Goal: Check status: Check status

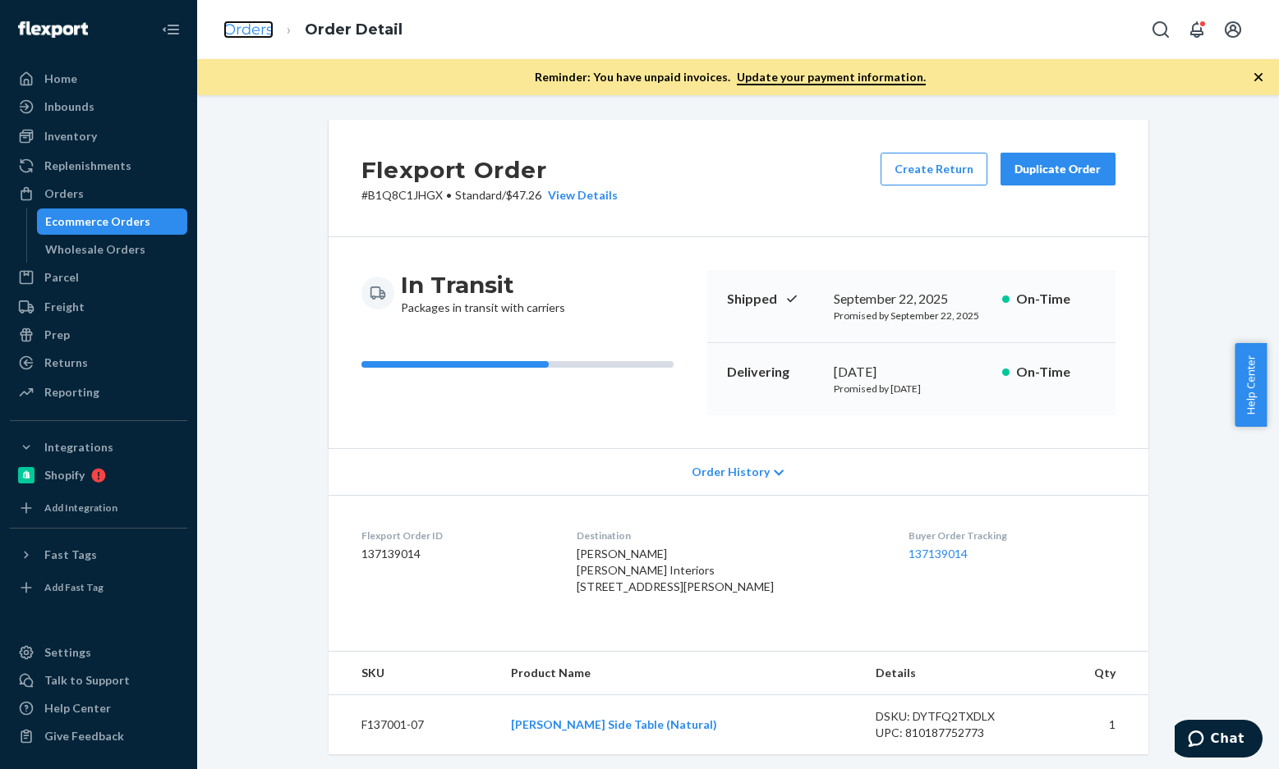
click at [266, 32] on link "Orders" at bounding box center [248, 30] width 50 height 18
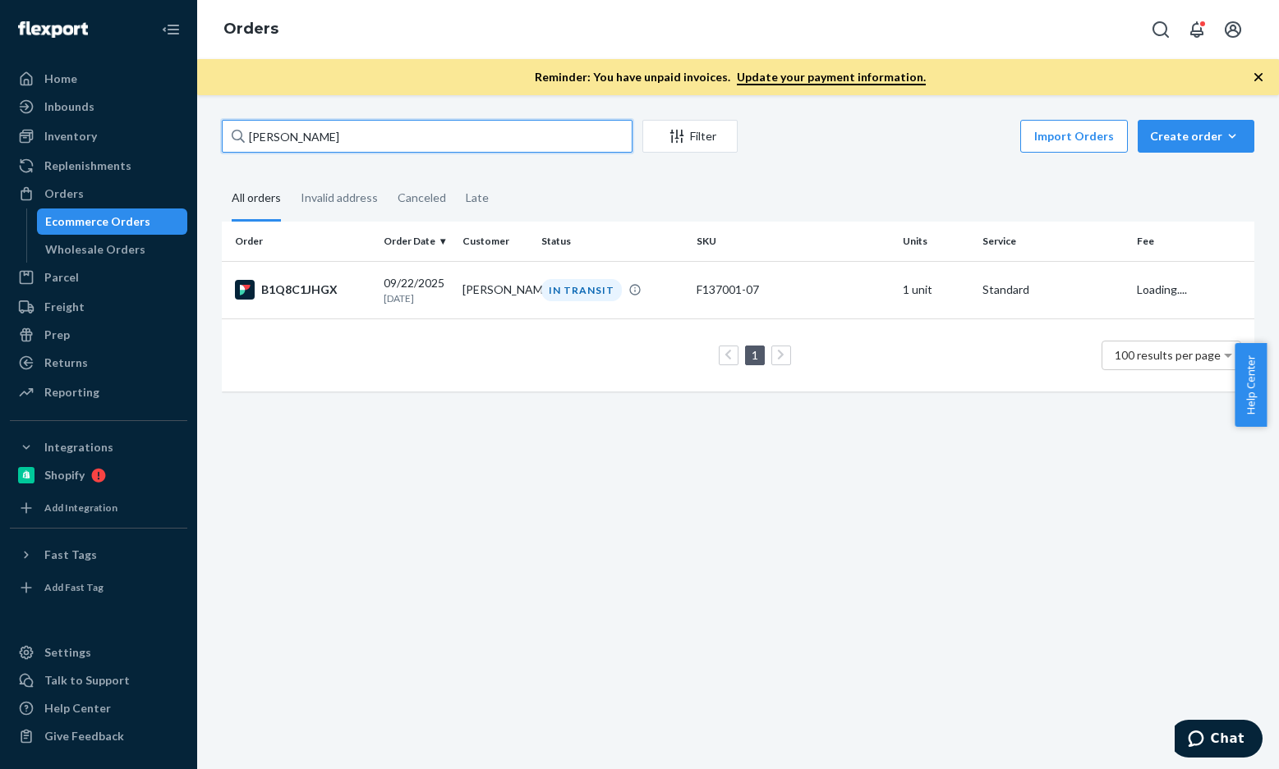
click at [415, 131] on input "[PERSON_NAME]" at bounding box center [427, 136] width 411 height 33
paste input "137139014"
click at [435, 145] on input "137139014" at bounding box center [427, 136] width 411 height 33
paste input "[PERSON_NAME]"
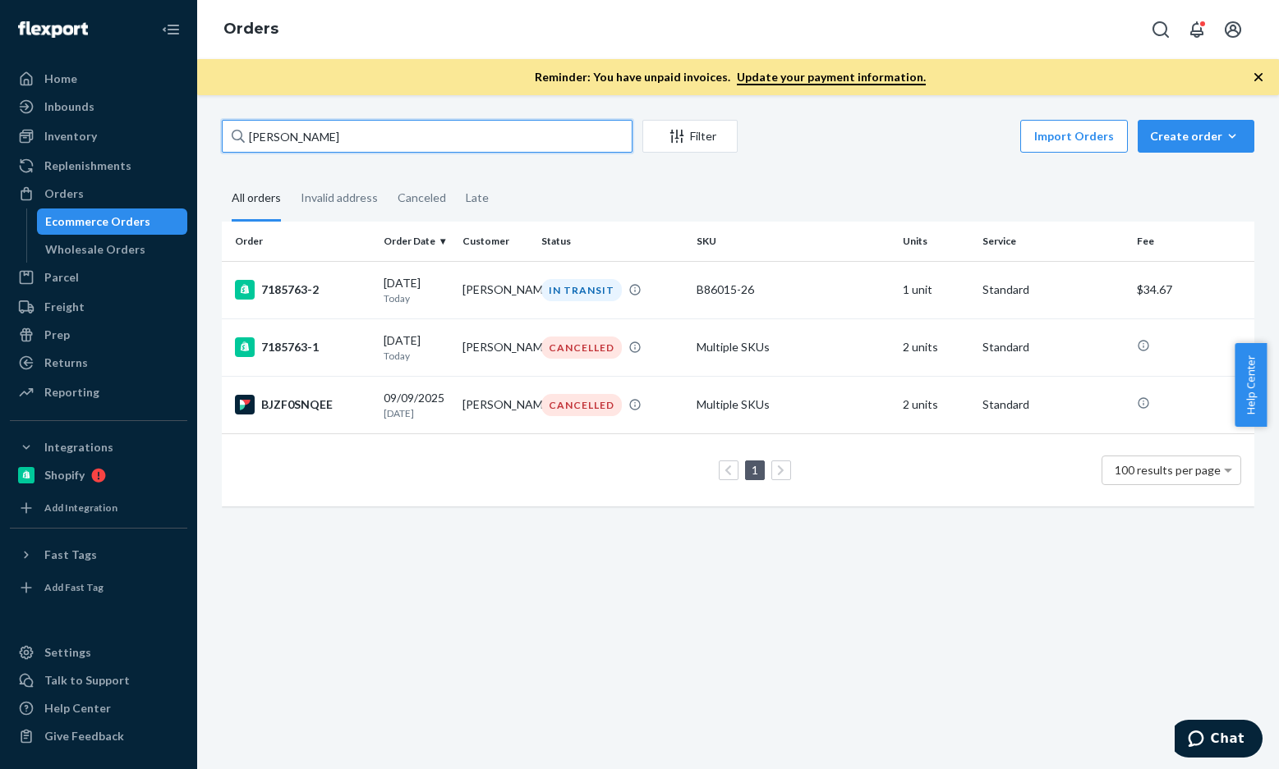
click at [413, 138] on input "[PERSON_NAME]" at bounding box center [427, 136] width 411 height 33
paste input "137148637"
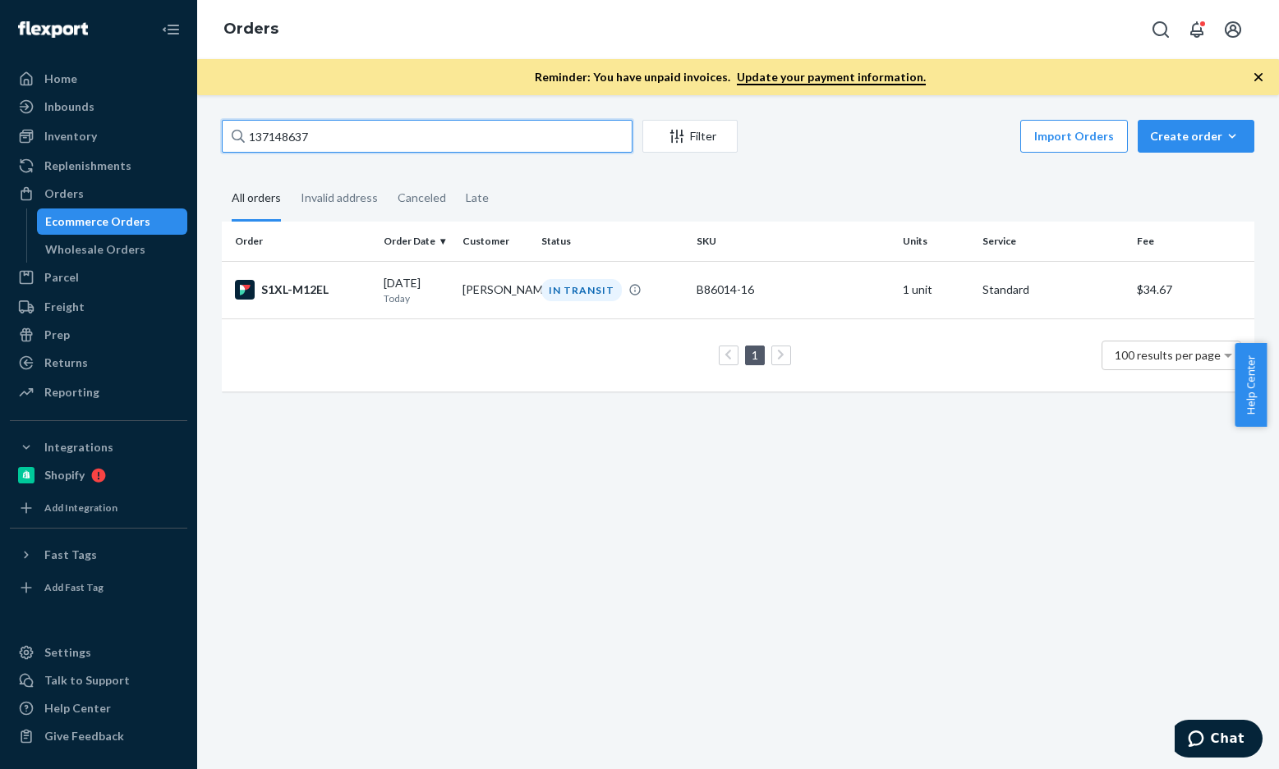
click at [475, 141] on input "137148637" at bounding box center [427, 136] width 411 height 33
paste input "[PERSON_NAME]"
click at [413, 126] on input "[PERSON_NAME]" at bounding box center [427, 136] width 411 height 33
paste input "[PERSON_NAME]"
type input "[PERSON_NAME]"
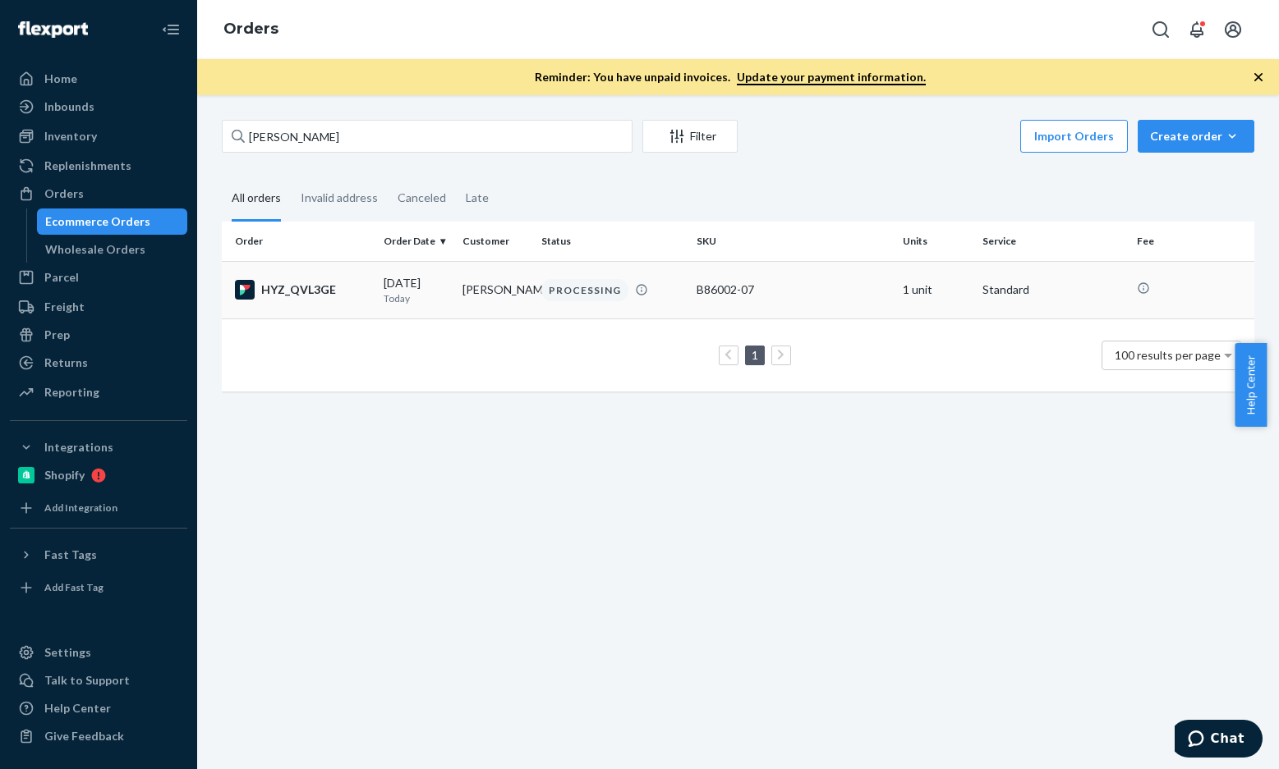
click at [298, 294] on div "HYZ_QVL3GE" at bounding box center [302, 290] width 135 height 20
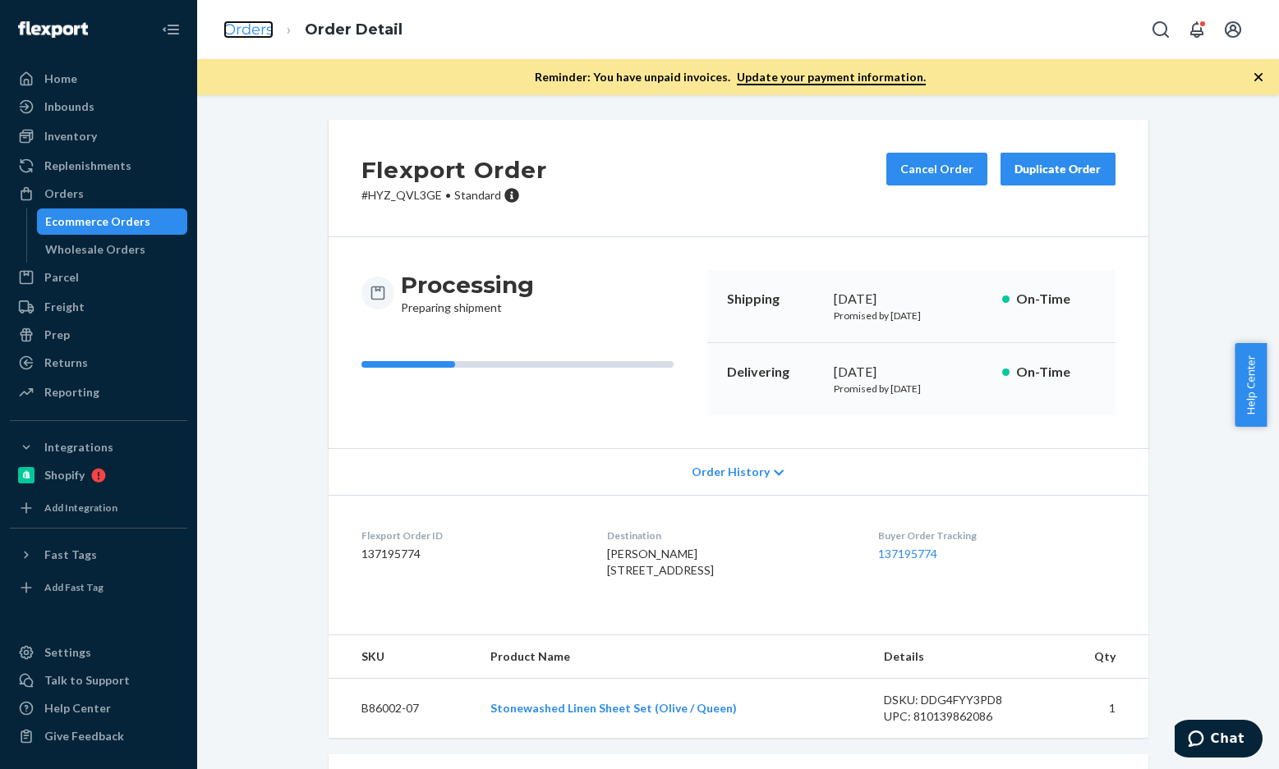
click at [250, 30] on link "Orders" at bounding box center [248, 30] width 50 height 18
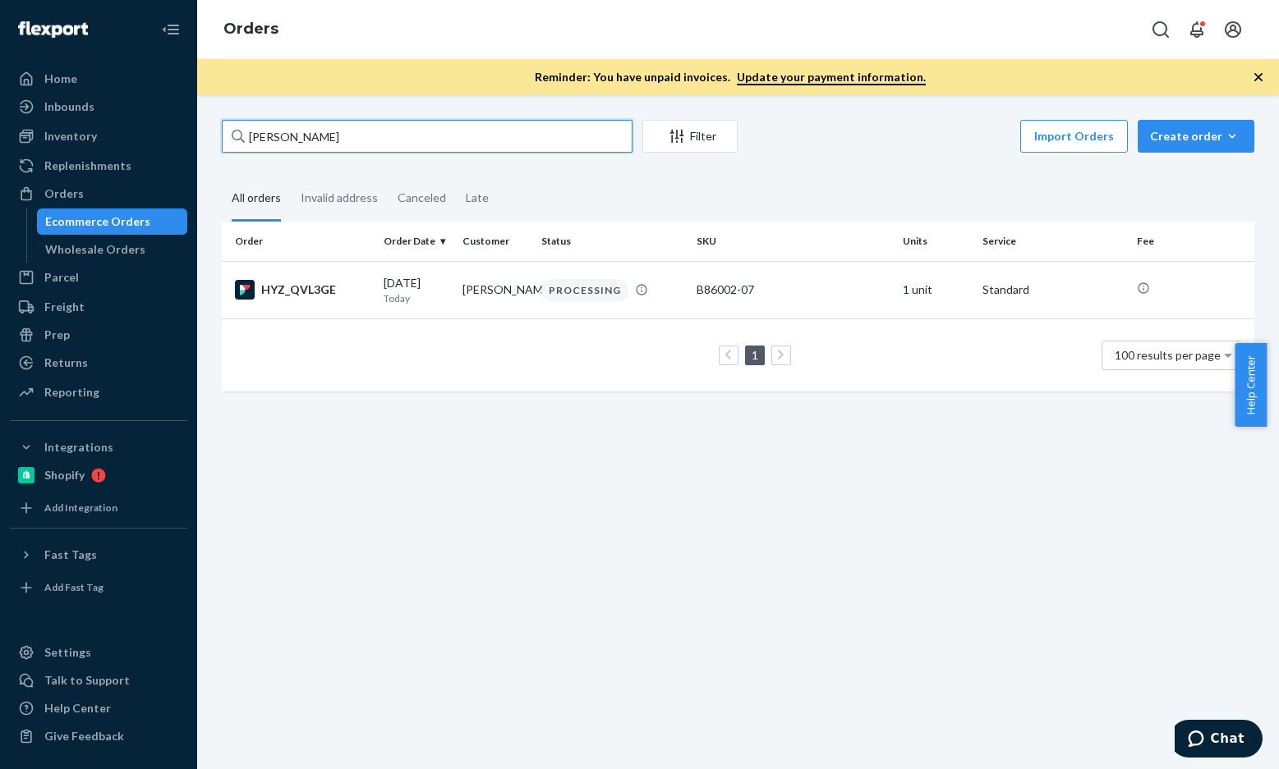
click at [340, 134] on input "[PERSON_NAME]" at bounding box center [427, 136] width 411 height 33
paste input "[PERSON_NAME]"
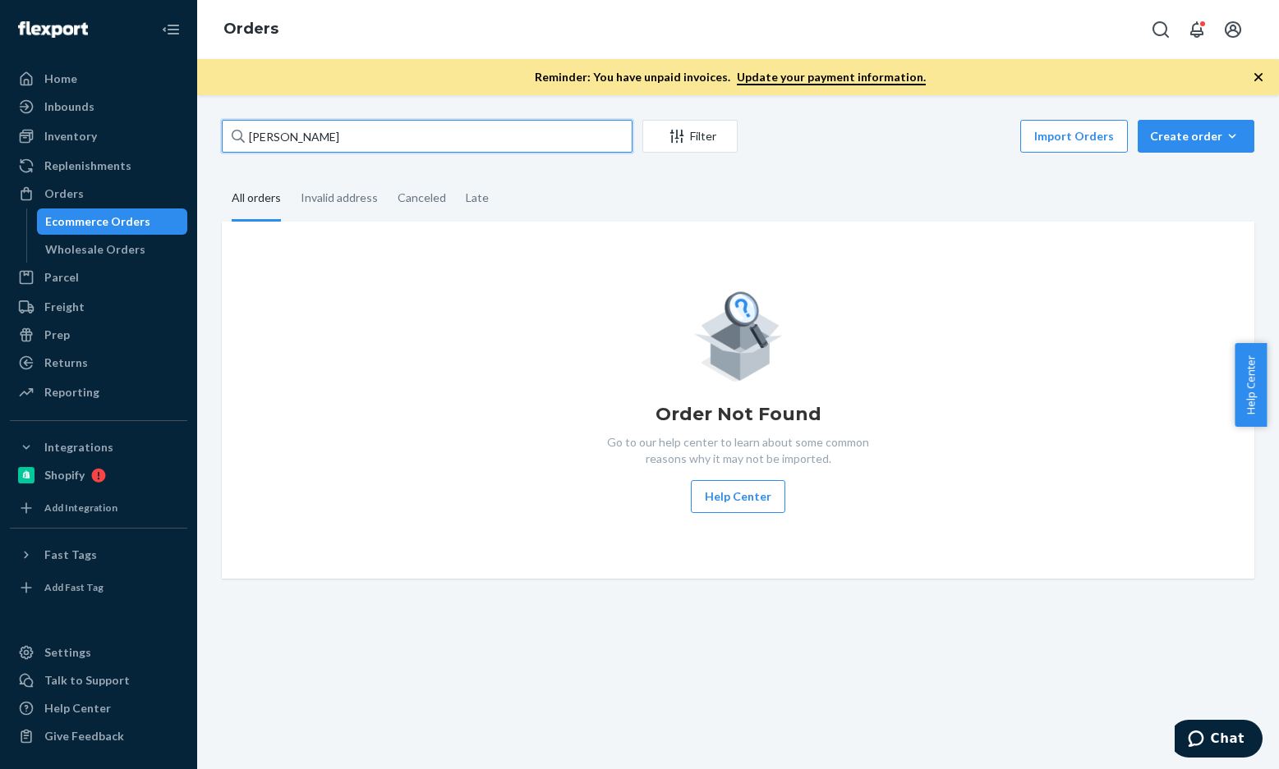
click at [407, 143] on input "[PERSON_NAME]" at bounding box center [427, 136] width 411 height 33
paste input "[PERSON_NAME]"
type input "[PERSON_NAME]"
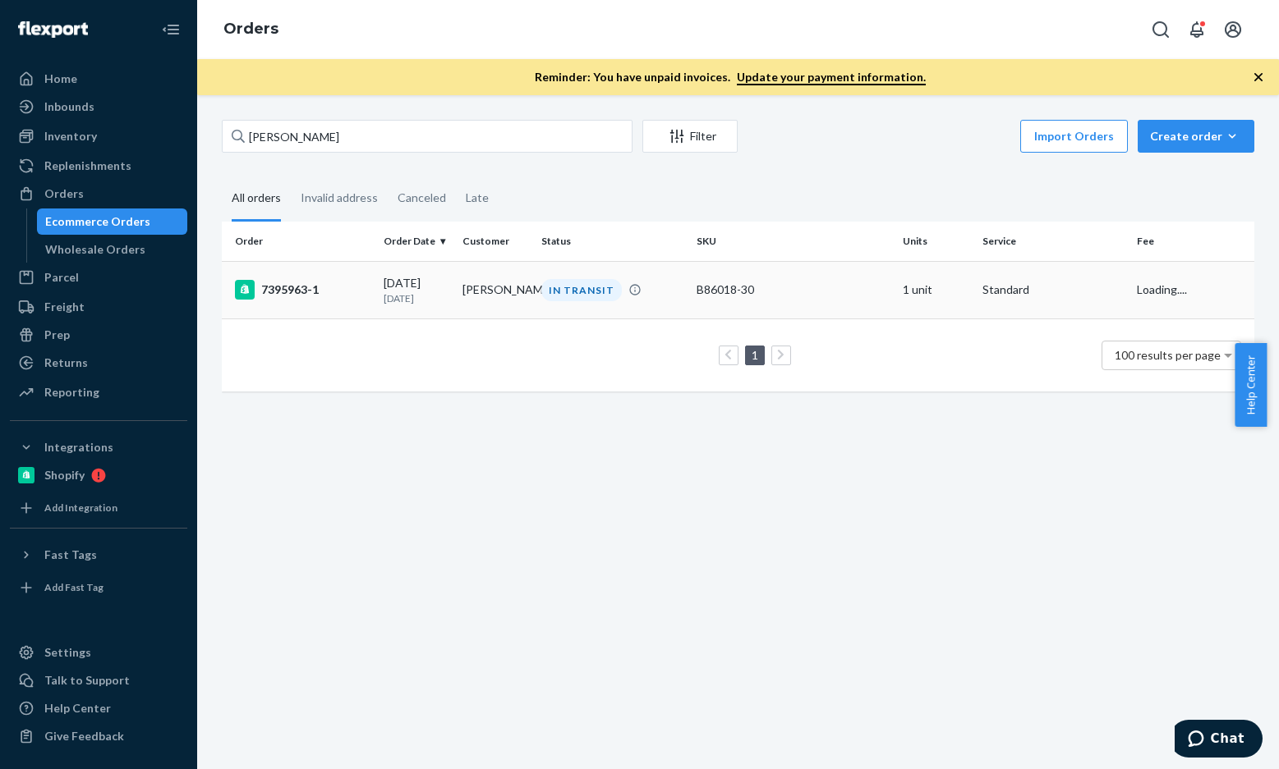
click at [299, 286] on div "7395963-1" at bounding box center [302, 290] width 135 height 20
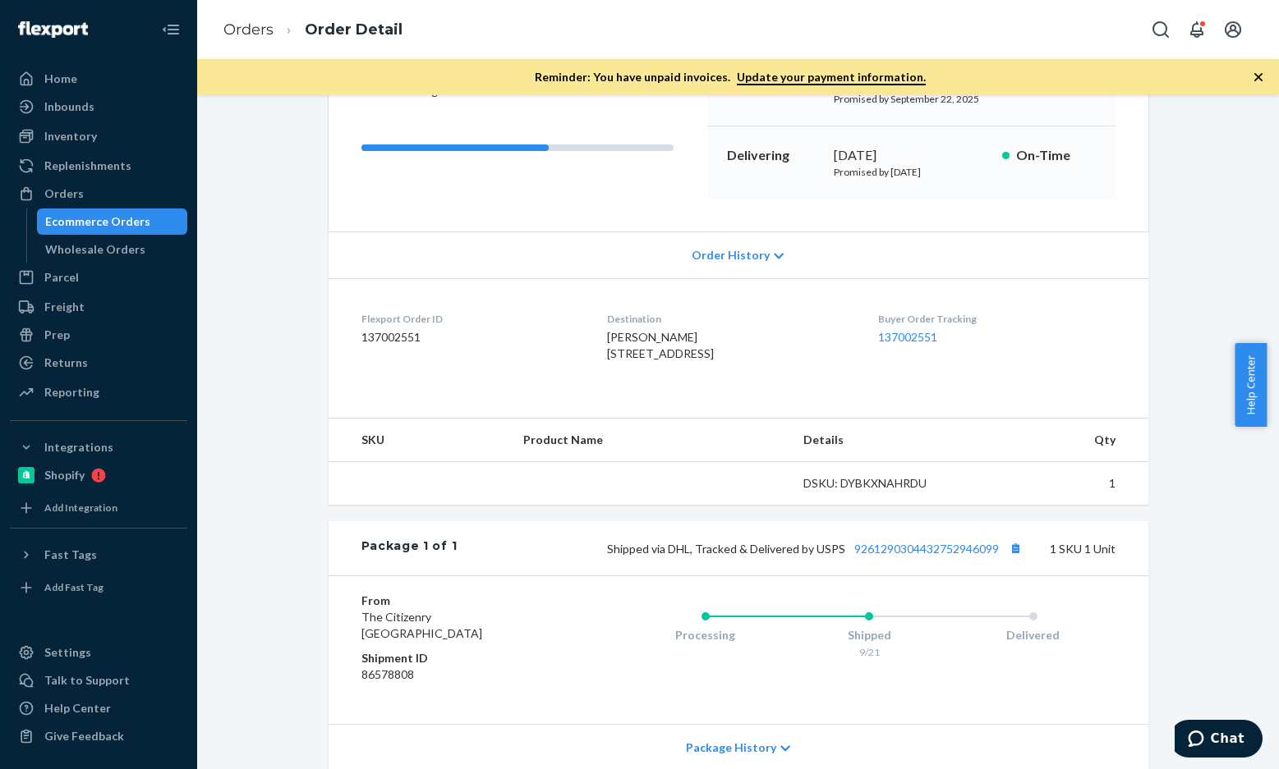
scroll to position [325, 0]
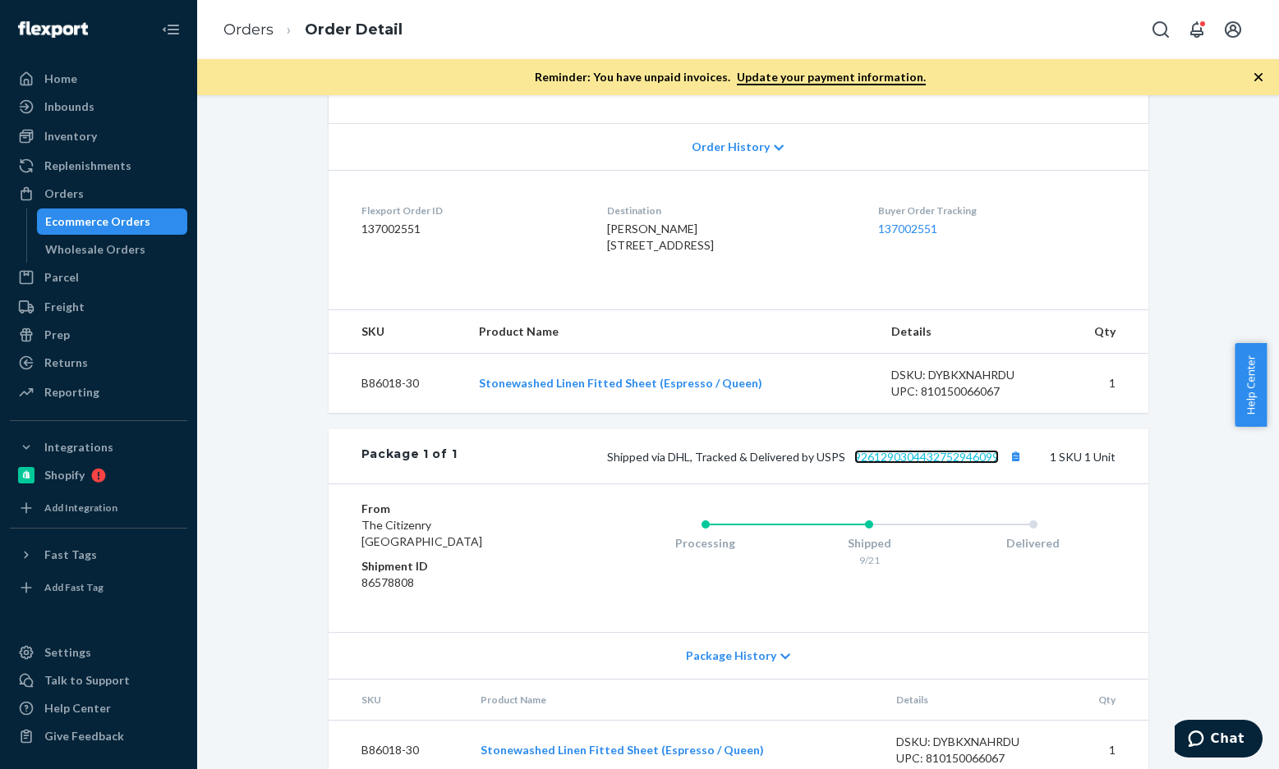
click at [909, 464] on link "9261290304432752946099" at bounding box center [926, 457] width 145 height 14
click at [240, 25] on link "Orders" at bounding box center [248, 30] width 50 height 18
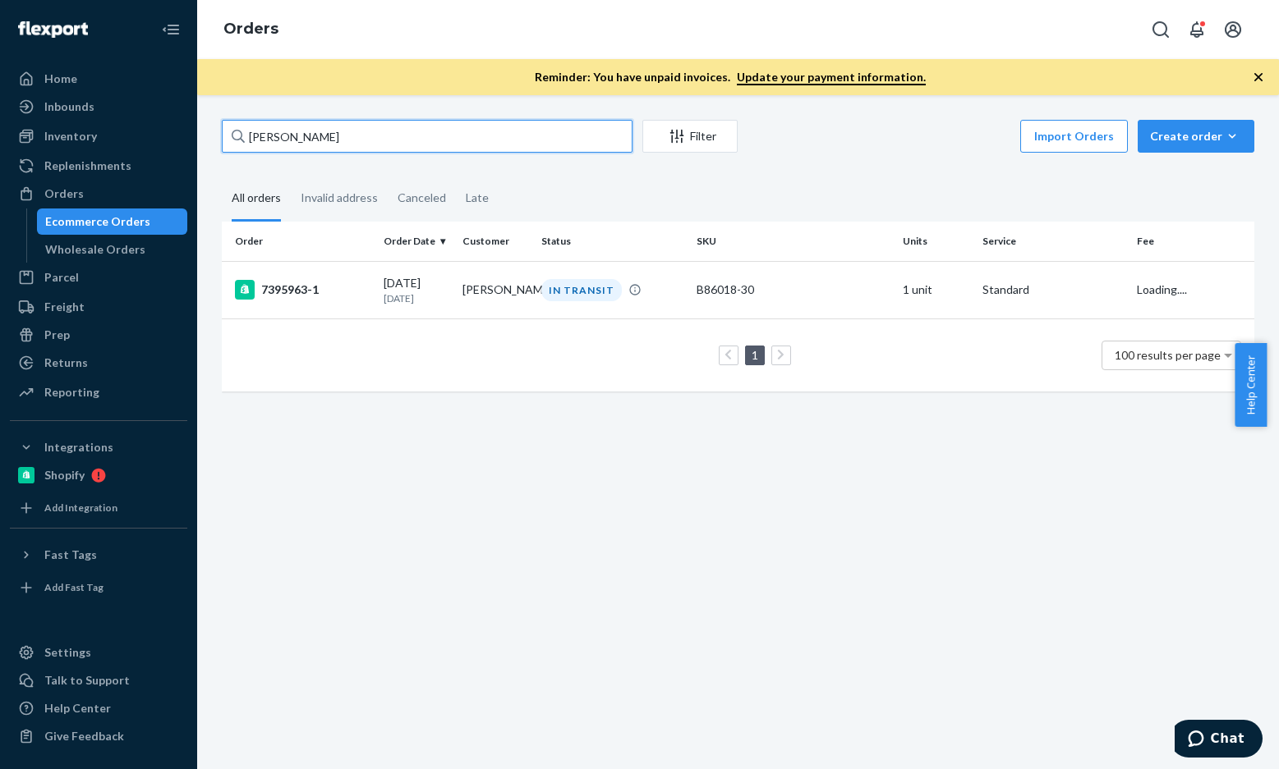
click at [388, 137] on input "[PERSON_NAME]" at bounding box center [427, 136] width 411 height 33
paste input "[PERSON_NAME]"
type input "[PERSON_NAME]"
click at [319, 292] on div "7264971-1" at bounding box center [302, 290] width 135 height 20
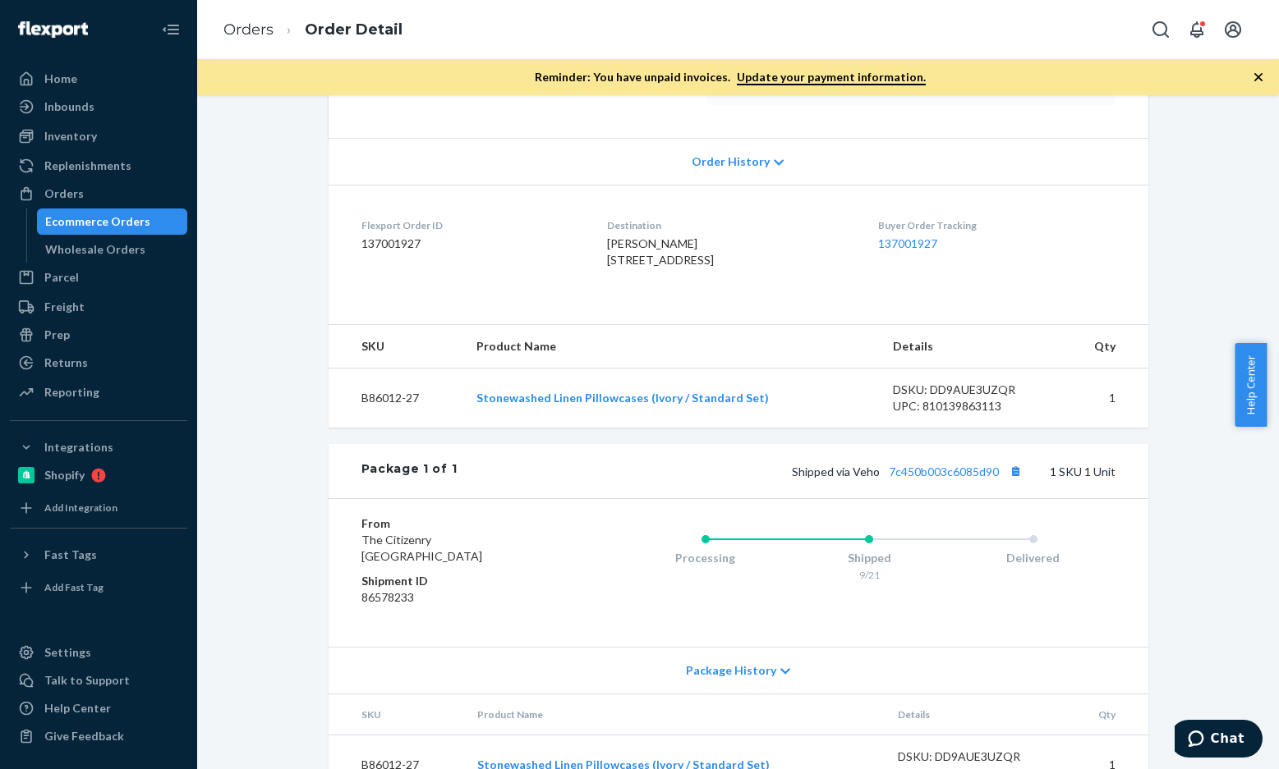
scroll to position [388, 0]
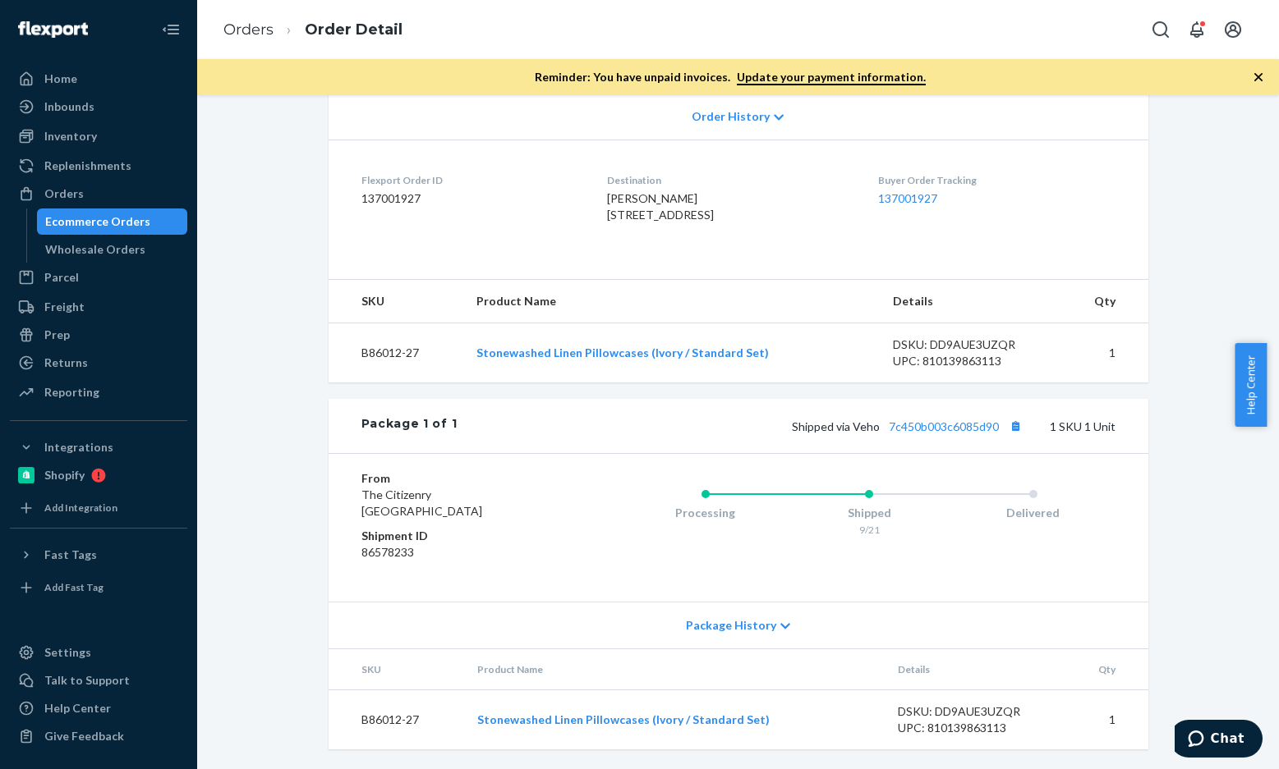
click at [920, 415] on div "Shipped via Veho 7c450b003c6085d90 1 SKU 1 Unit" at bounding box center [786, 425] width 658 height 21
click at [920, 424] on link "7c450b003c6085d90" at bounding box center [943, 427] width 110 height 14
click at [274, 38] on li "Order Detail" at bounding box center [337, 30] width 129 height 22
click at [255, 24] on link "Orders" at bounding box center [248, 30] width 50 height 18
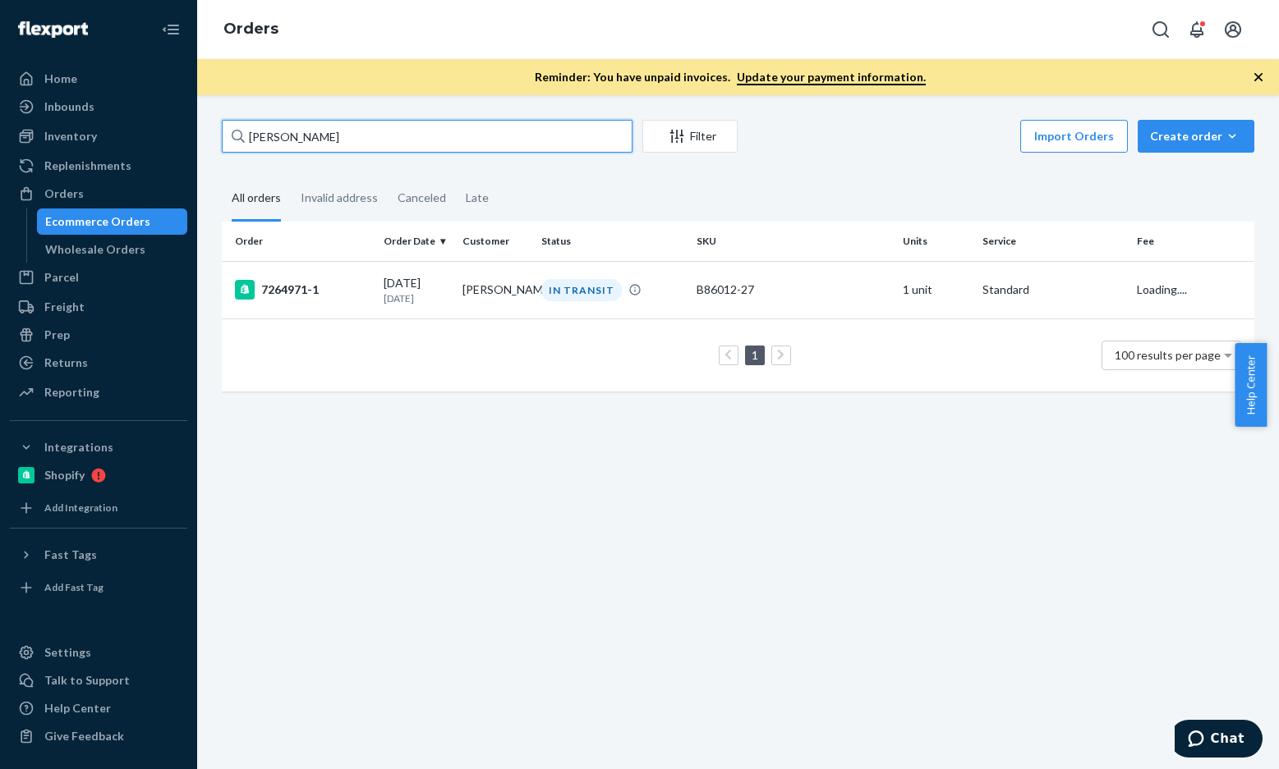
click at [365, 131] on input "[PERSON_NAME]" at bounding box center [427, 136] width 411 height 33
paste input "137139014"
type input "137139014"
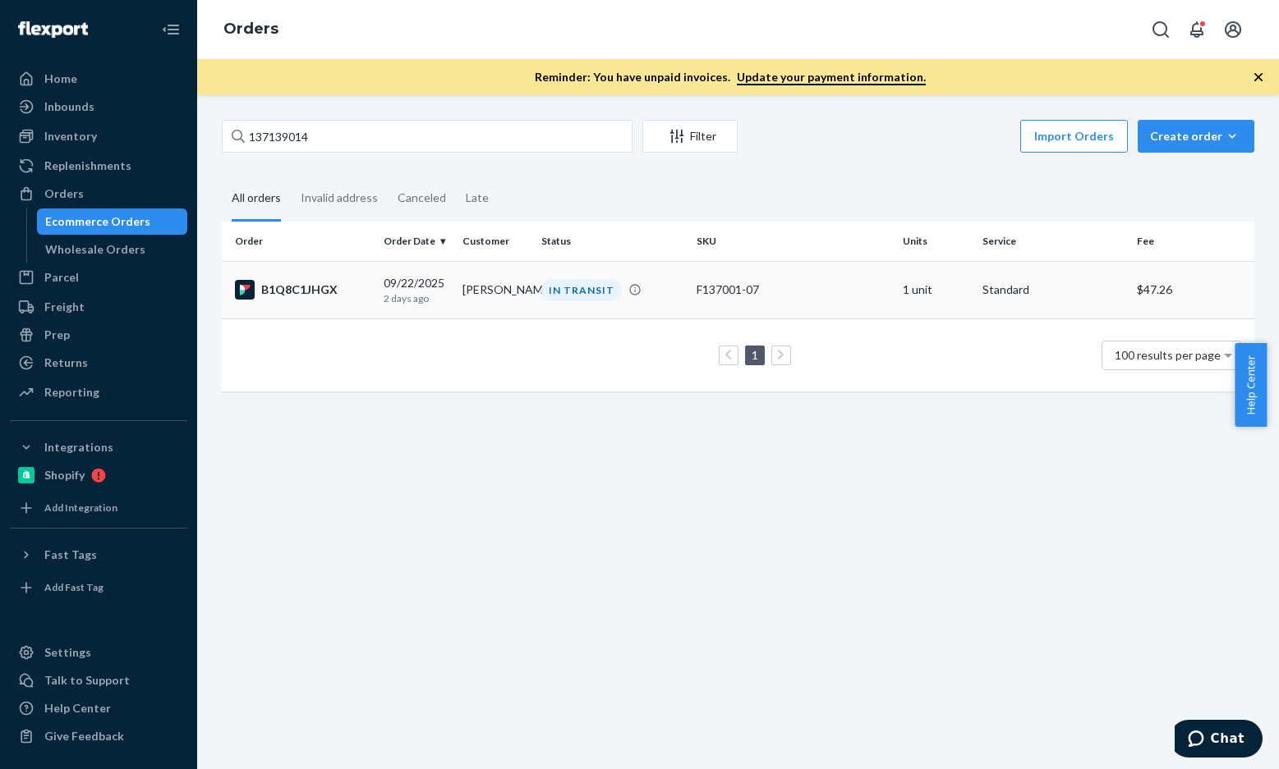
click at [275, 291] on div "B1Q8C1JHGX" at bounding box center [302, 290] width 135 height 20
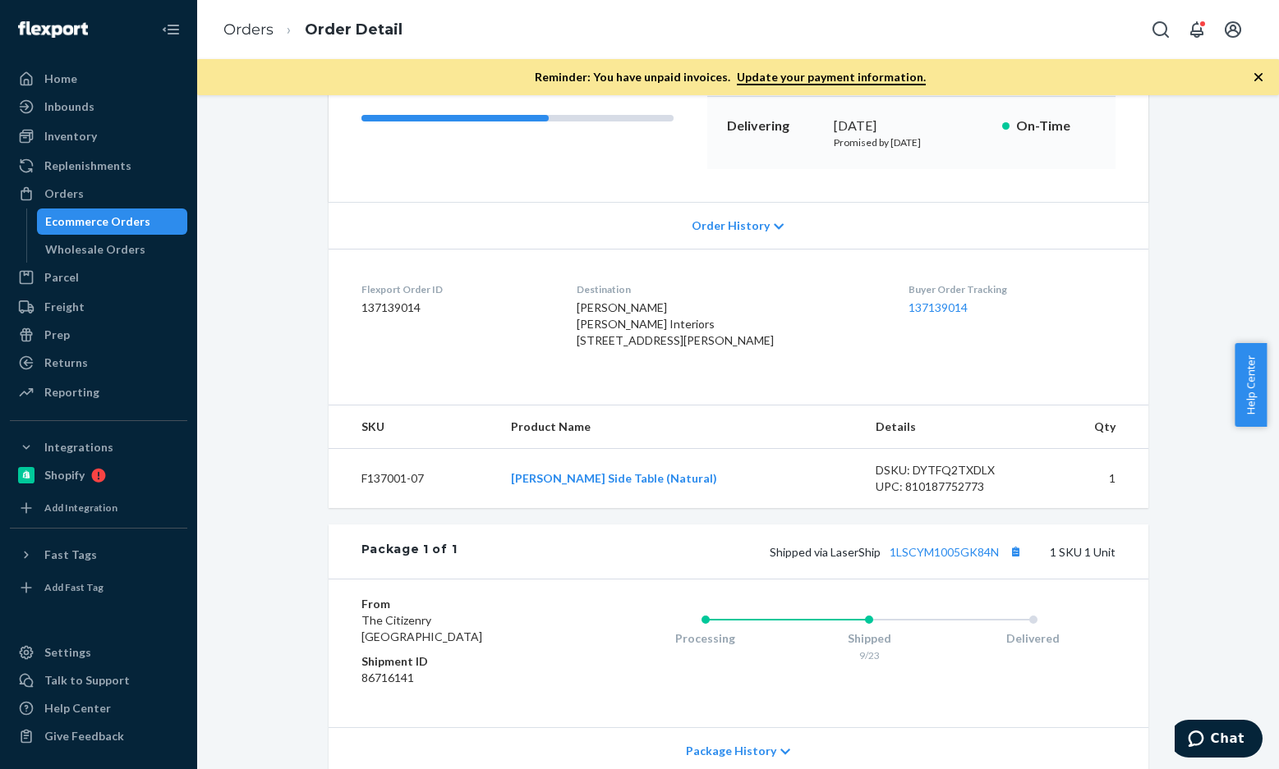
scroll to position [405, 0]
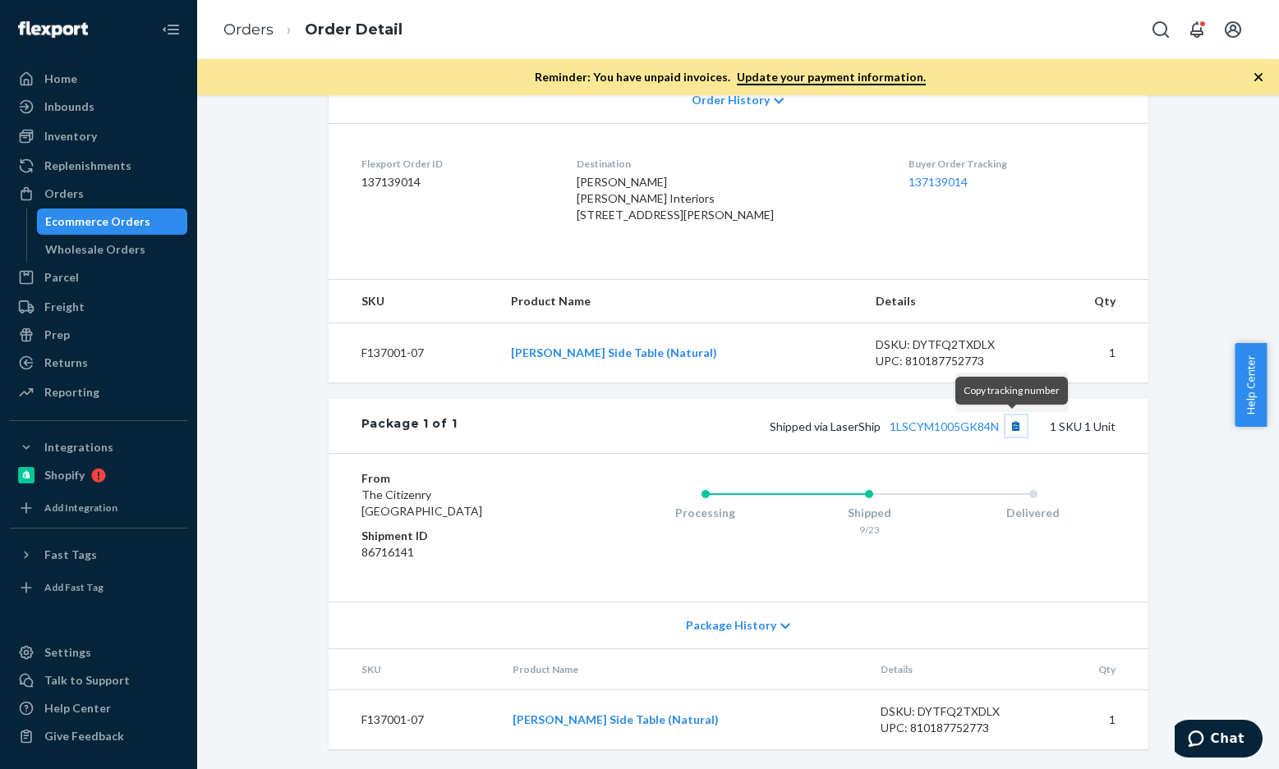
click at [1010, 430] on button "Copy tracking number" at bounding box center [1015, 425] width 21 height 21
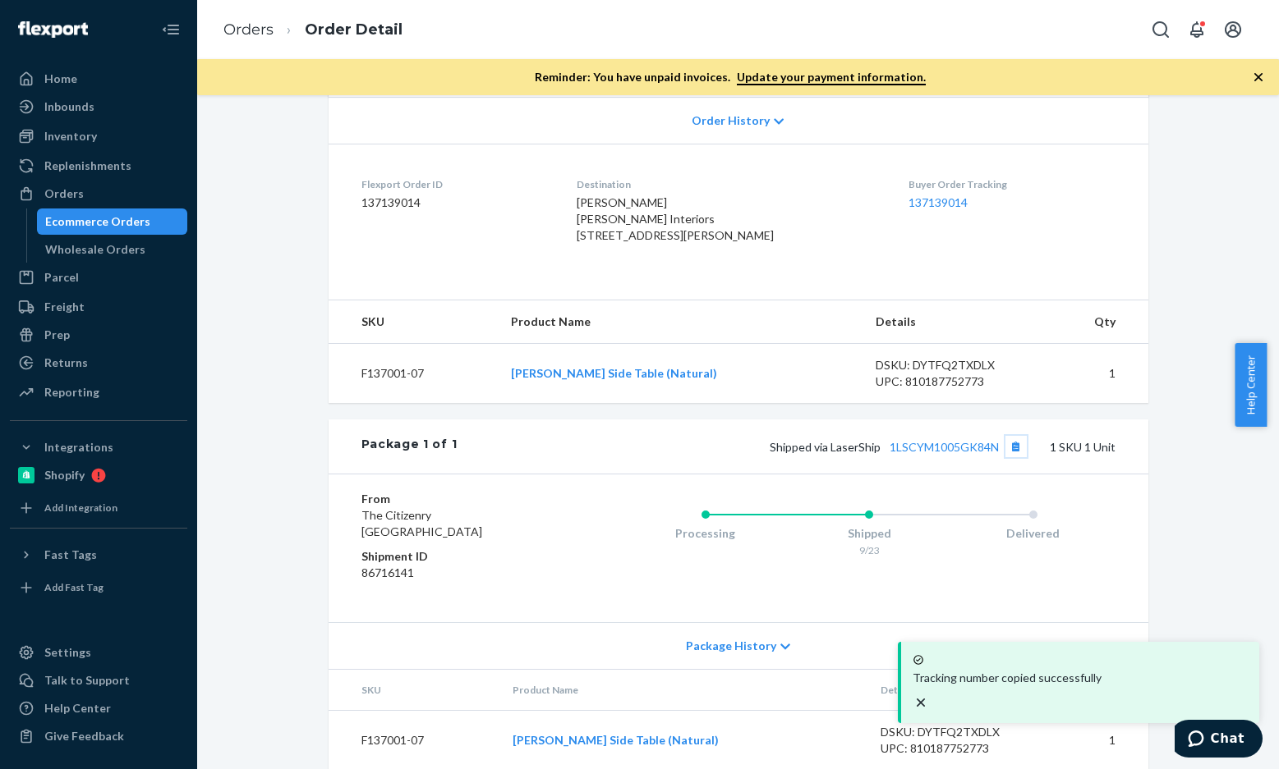
scroll to position [323, 0]
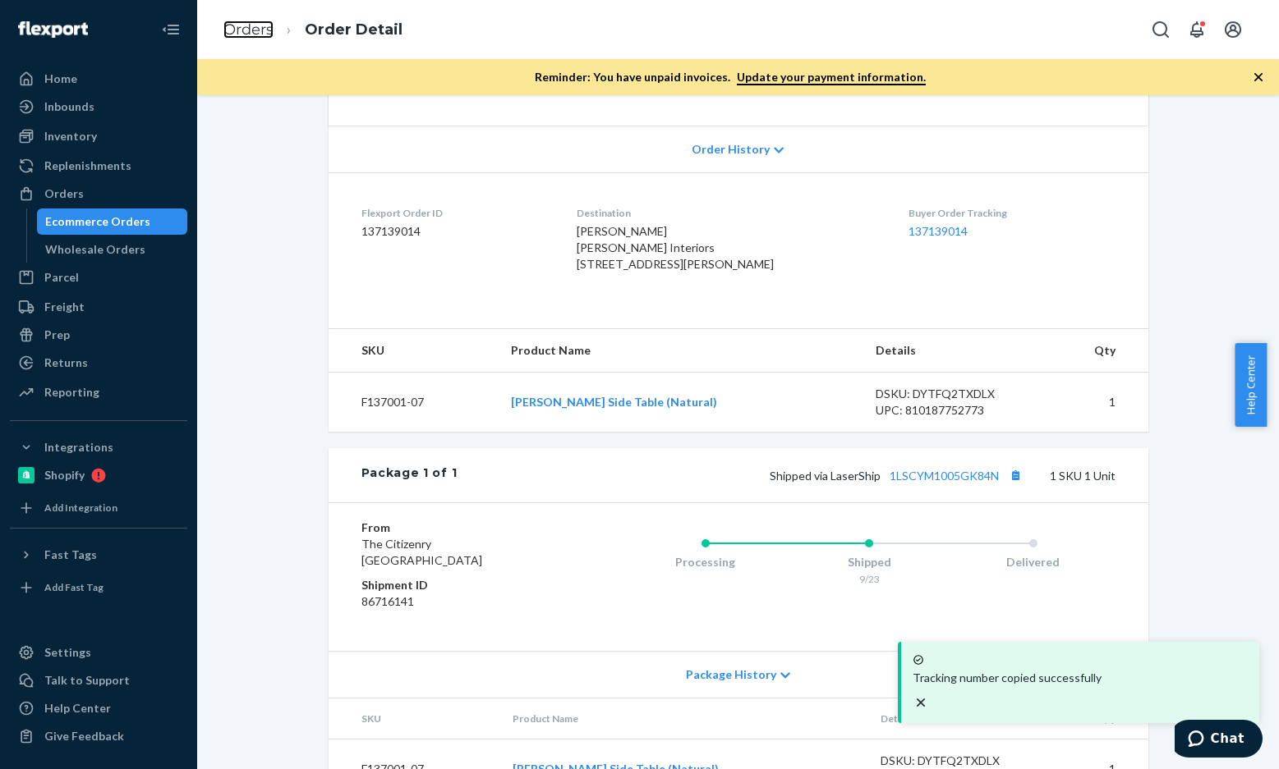
drag, startPoint x: 255, startPoint y: 34, endPoint x: 378, endPoint y: 113, distance: 146.2
click at [255, 34] on link "Orders" at bounding box center [248, 30] width 50 height 18
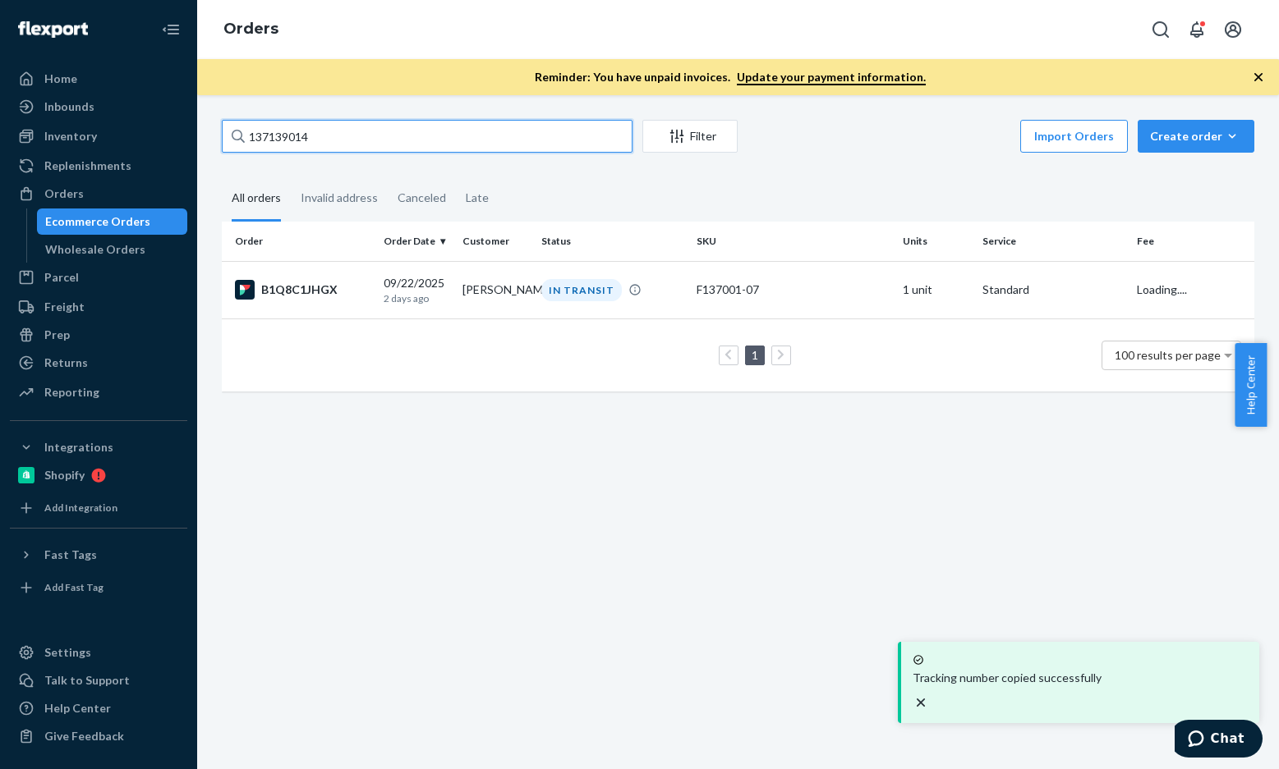
click at [408, 129] on input "137139014" at bounding box center [427, 136] width 411 height 33
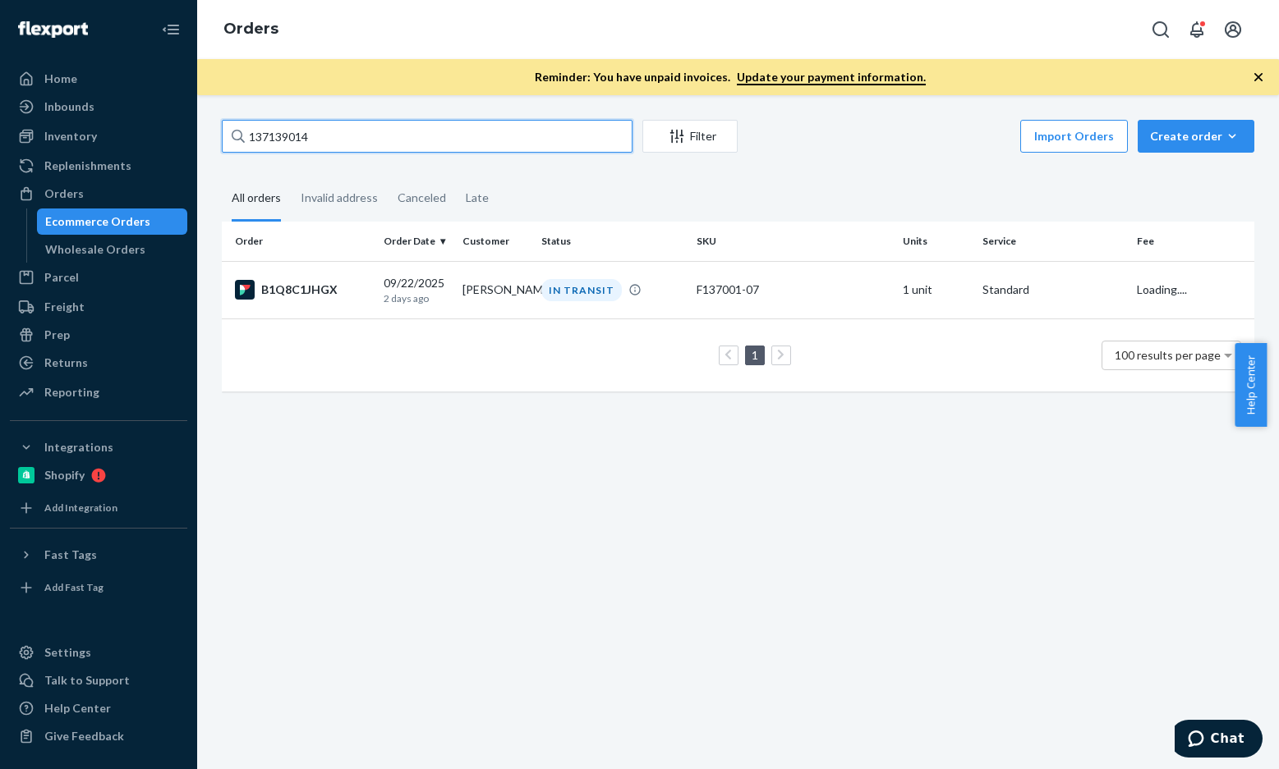
paste input "[PERSON_NAME] and [PERSON_NAME]"
type input "[PERSON_NAME] and [PERSON_NAME]"
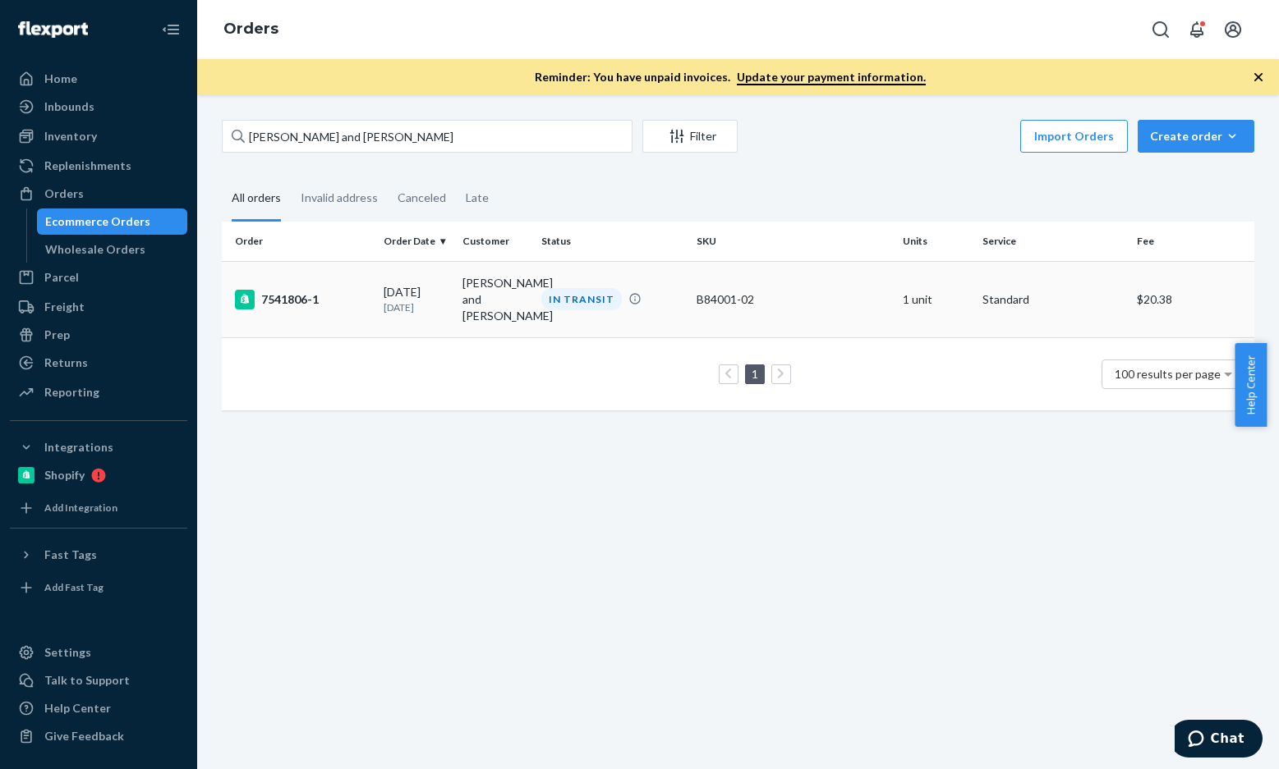
click at [265, 292] on div "7541806-1" at bounding box center [302, 300] width 135 height 20
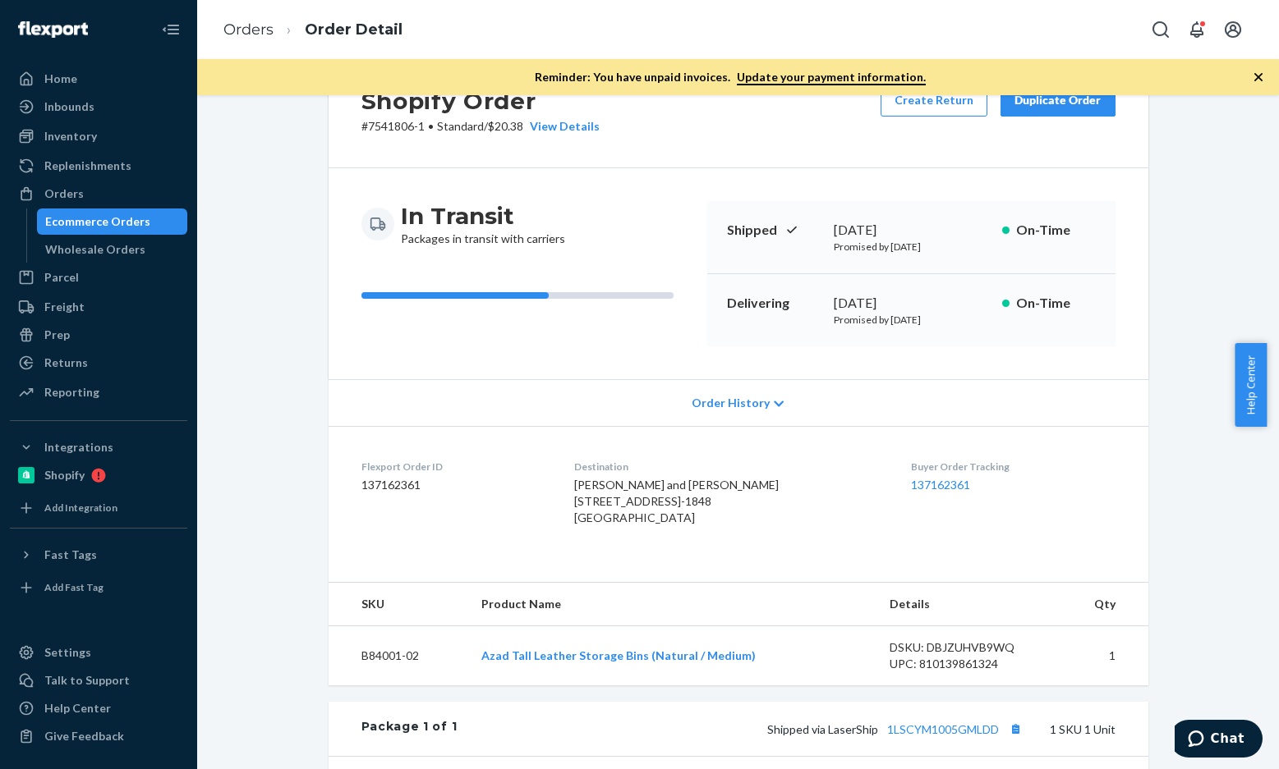
scroll to position [246, 0]
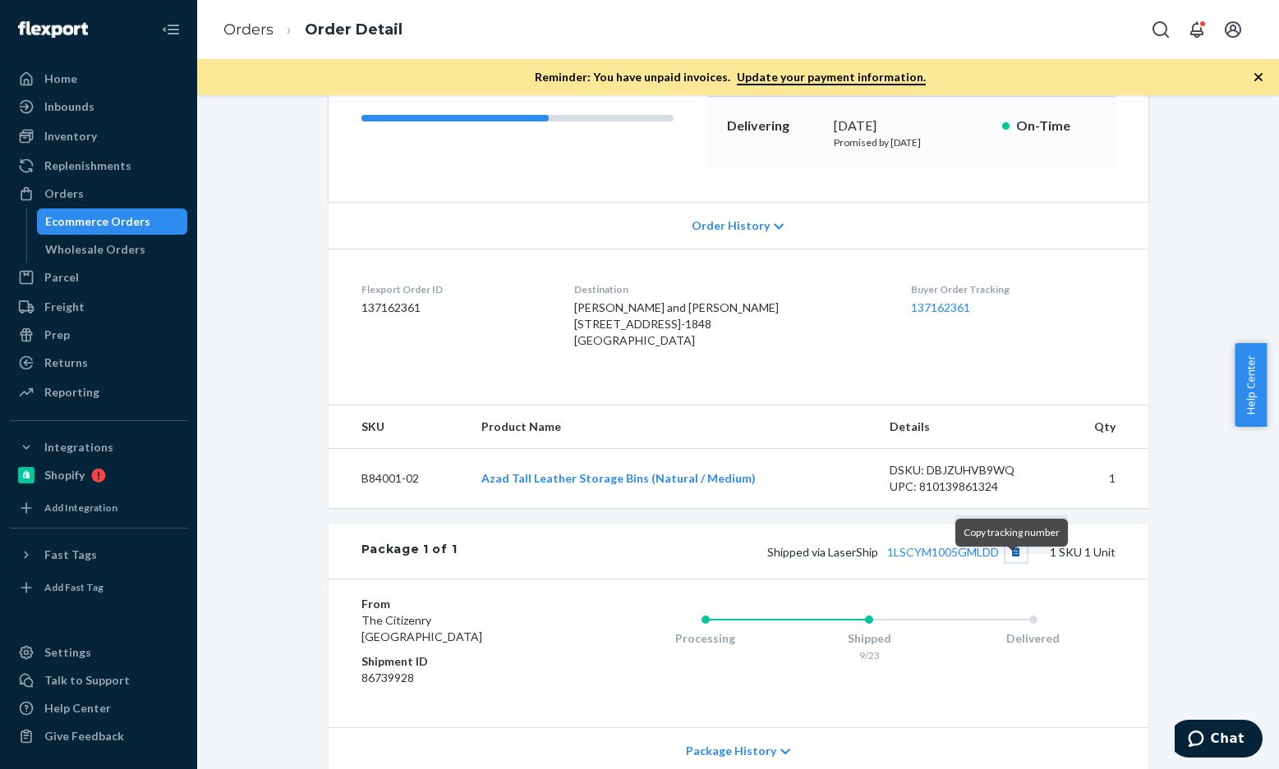
click at [1010, 562] on button "Copy tracking number" at bounding box center [1015, 551] width 21 height 21
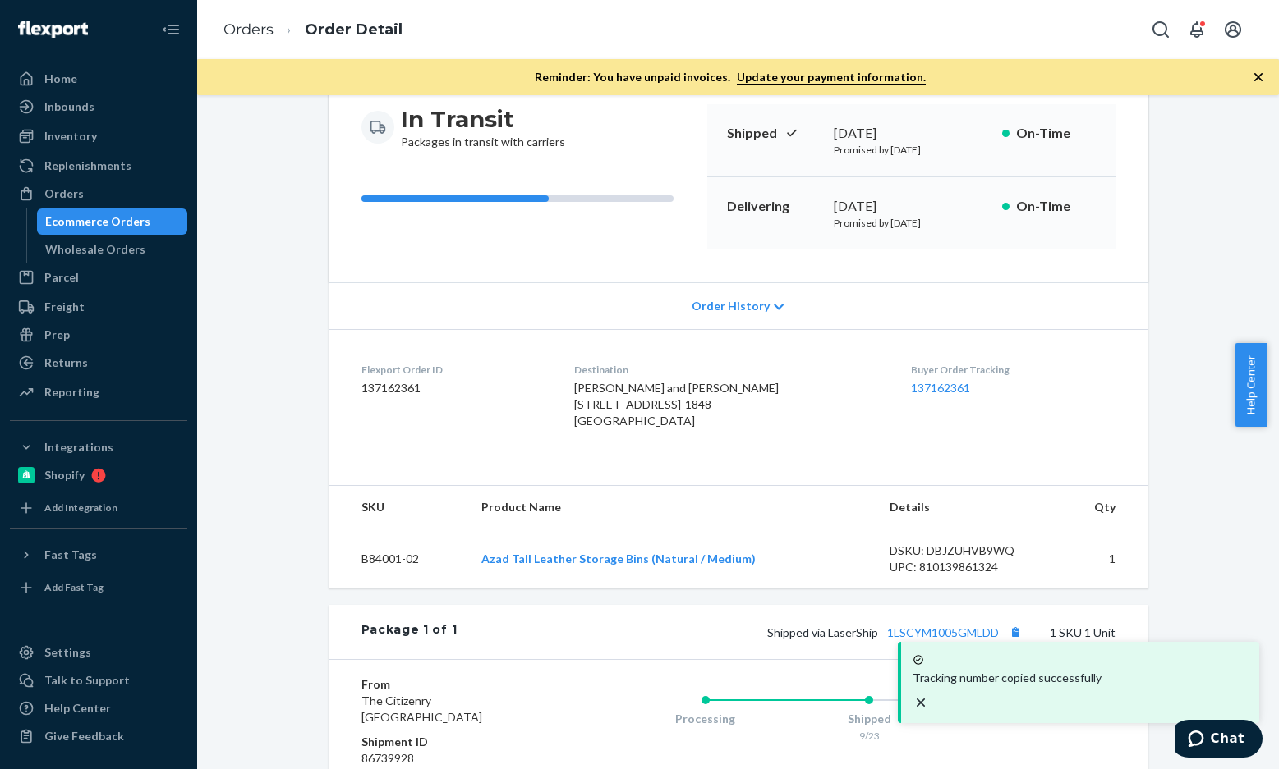
scroll to position [328, 0]
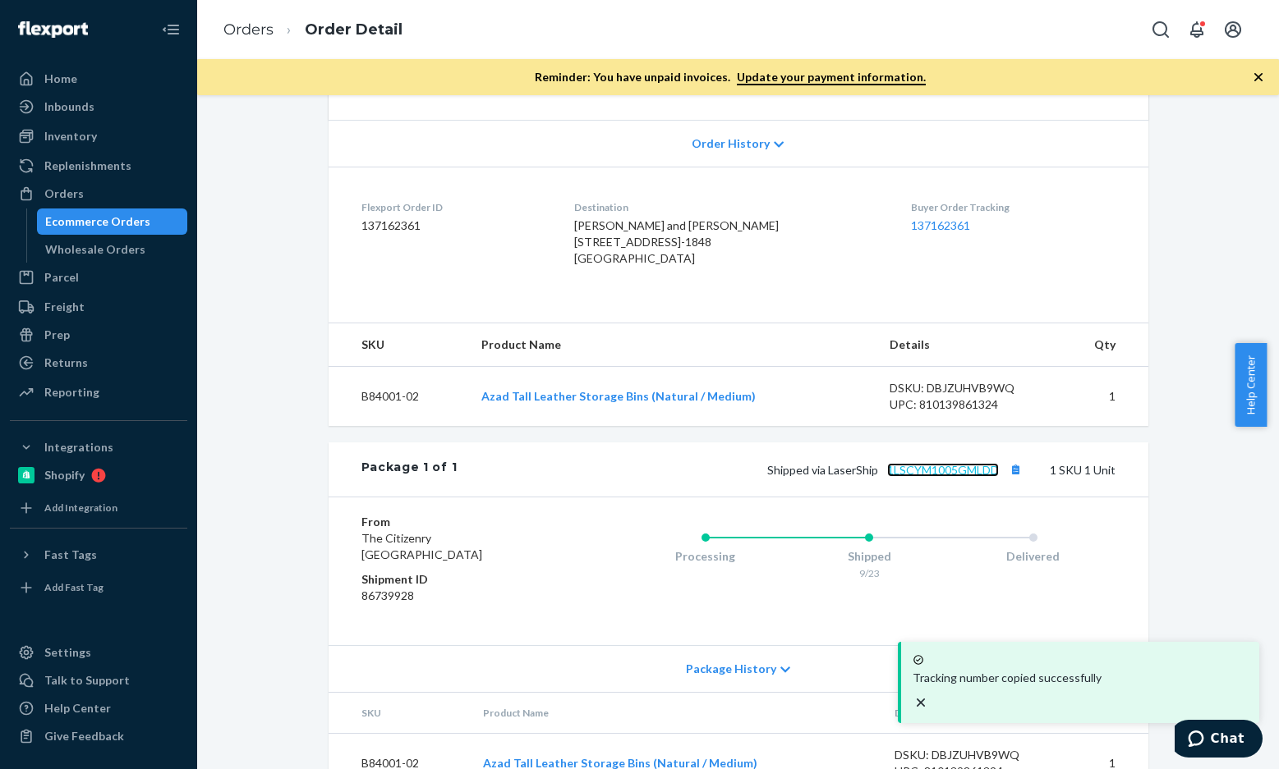
click at [936, 477] on link "1LSCYM1005GMLDD" at bounding box center [943, 470] width 112 height 14
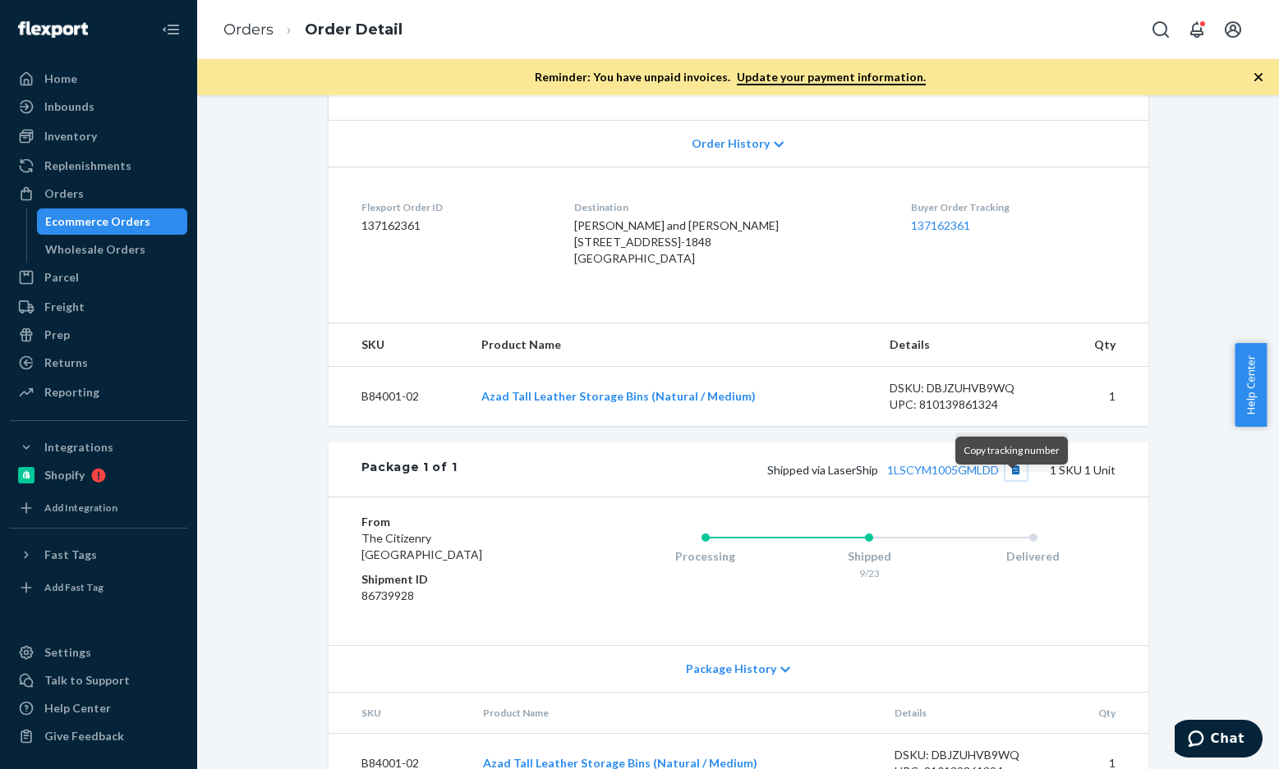
click at [1008, 480] on button "Copy tracking number" at bounding box center [1015, 469] width 21 height 21
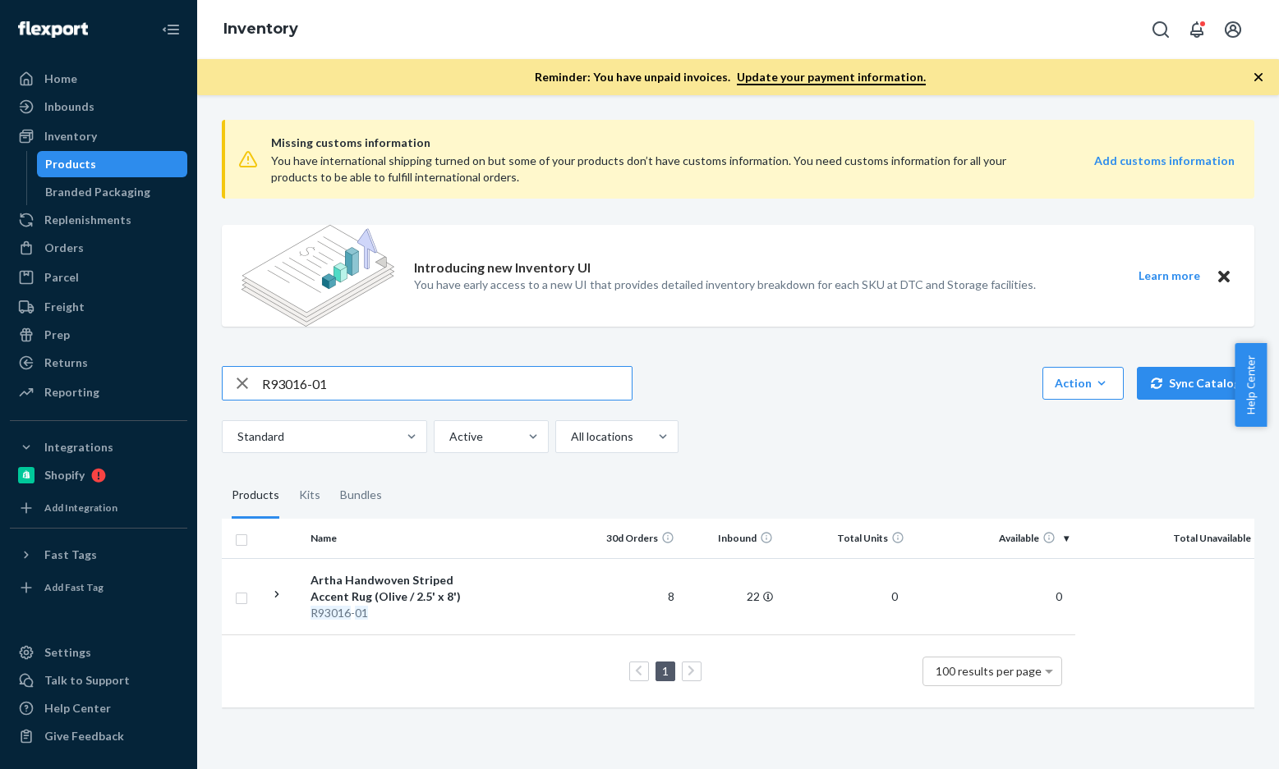
click at [374, 393] on input "R93016-01" at bounding box center [447, 383] width 370 height 33
type input "B86018-19"
